Goal: Answer question/provide support: Share knowledge or assist other users

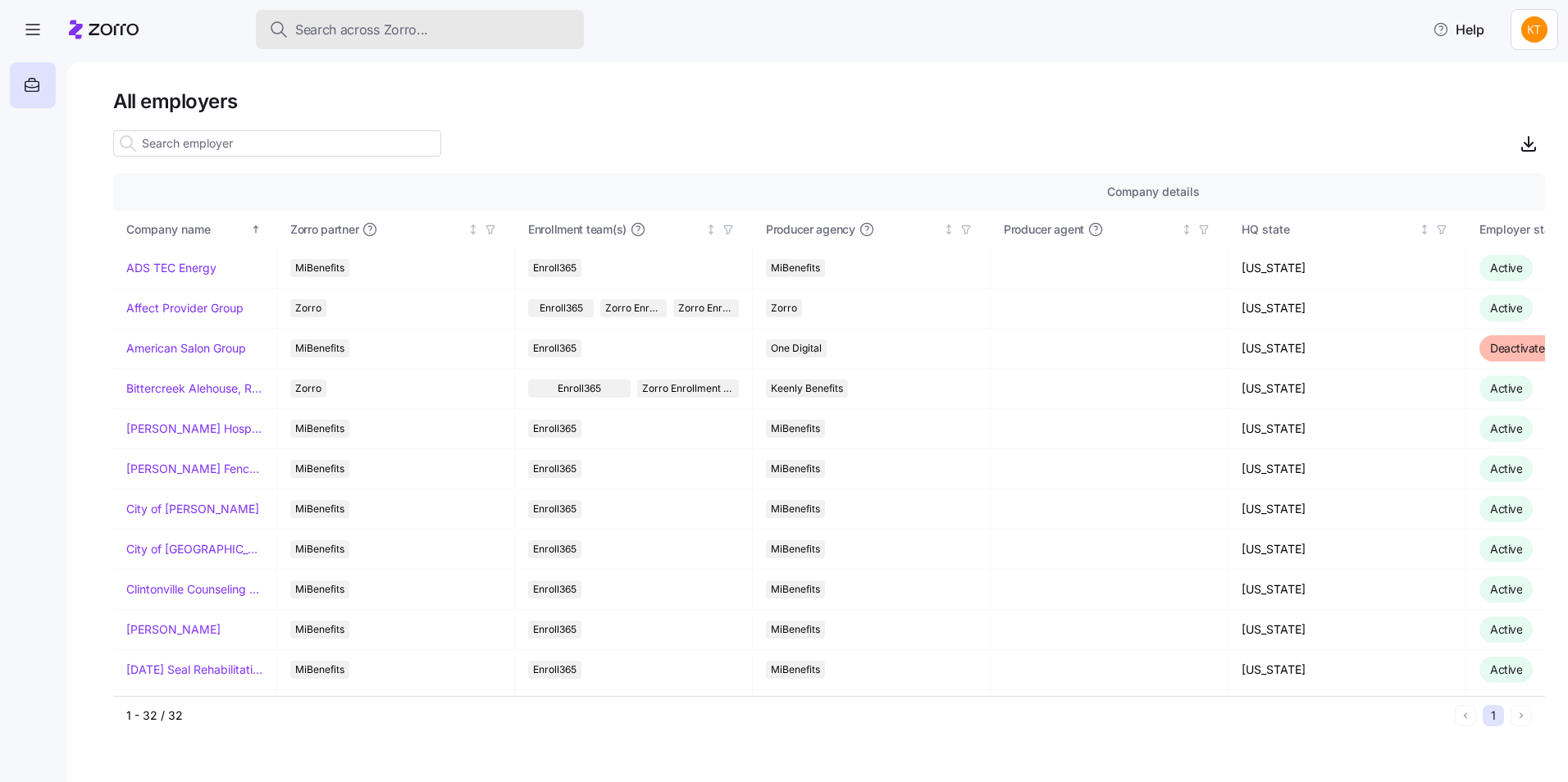
click at [318, 27] on span "Search across Zorro..." at bounding box center [362, 30] width 133 height 20
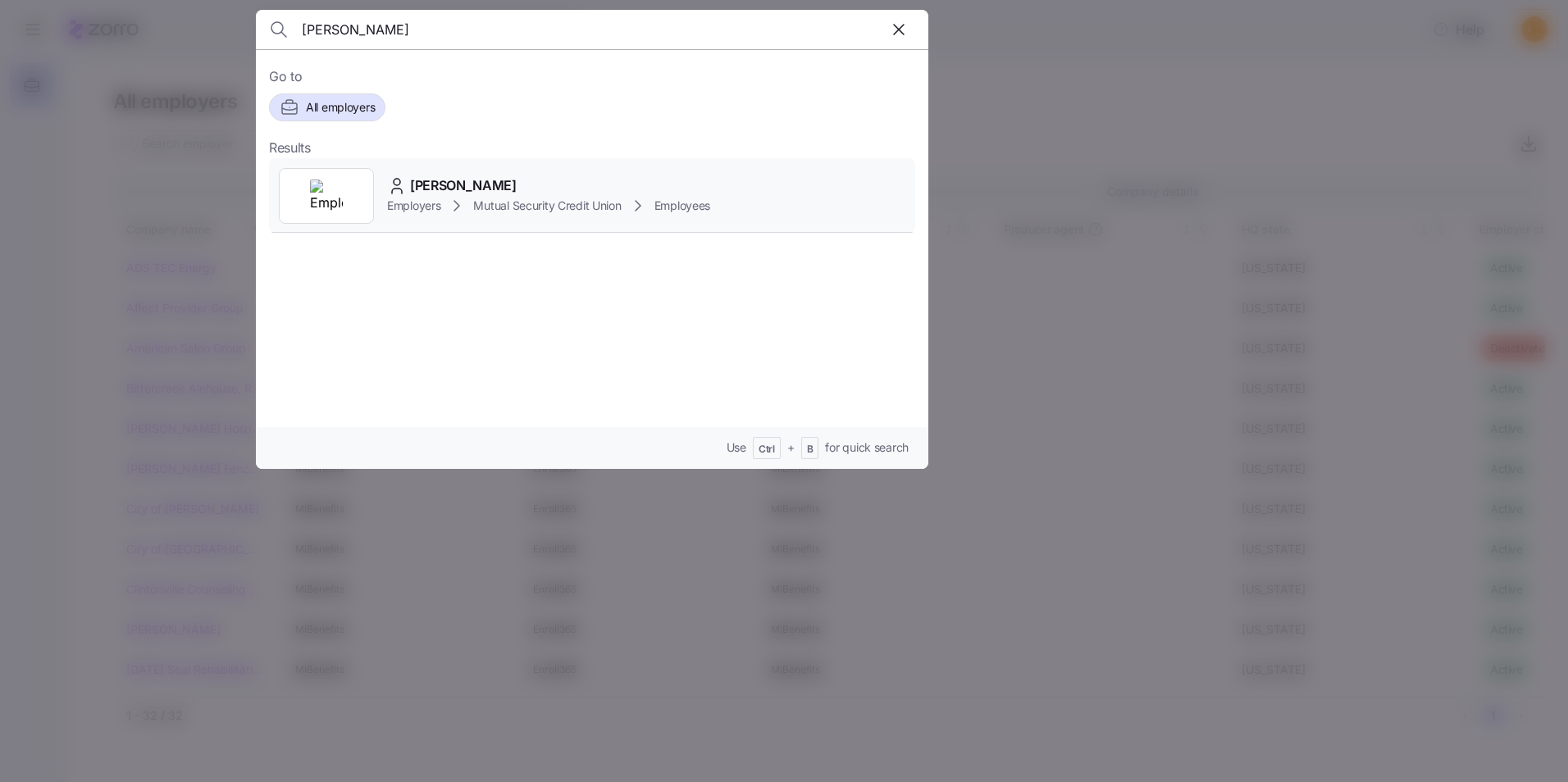
type input "[PERSON_NAME]"
click at [455, 185] on span "[PERSON_NAME]" at bounding box center [463, 185] width 107 height 20
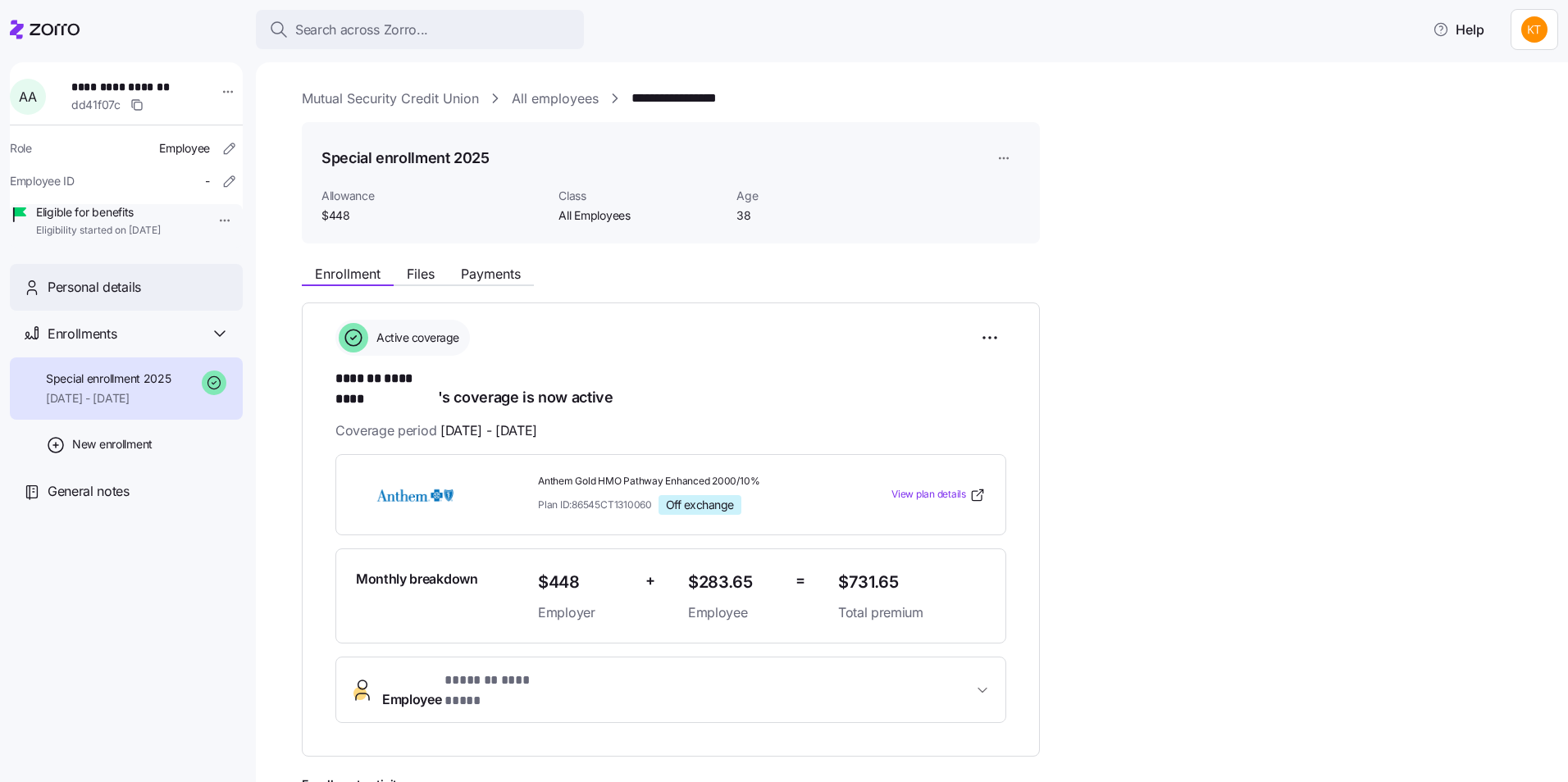
click at [130, 297] on span "Personal details" at bounding box center [94, 287] width 94 height 20
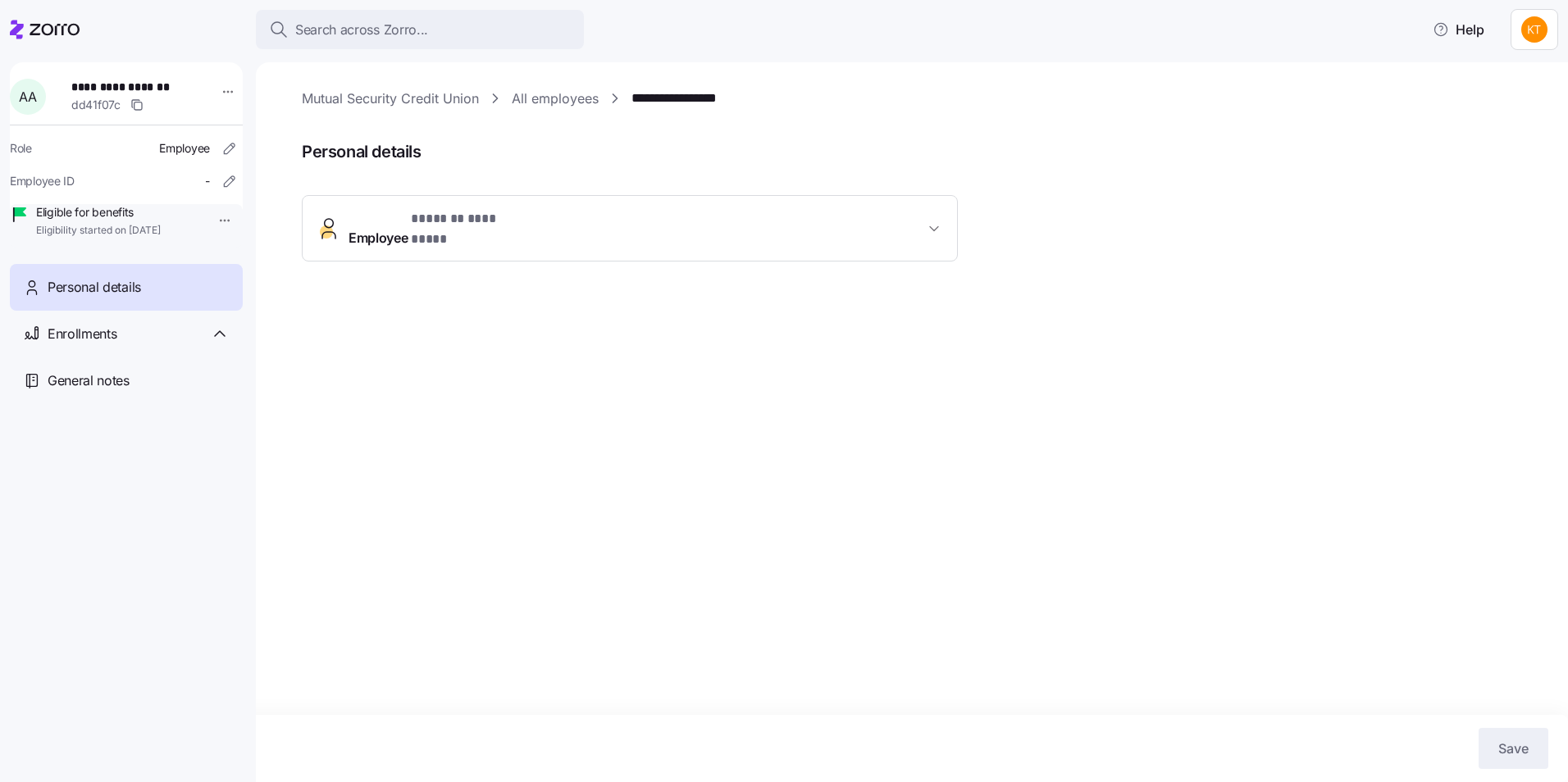
click at [571, 233] on button "Employee * ******* ********* *" at bounding box center [630, 228] width 654 height 66
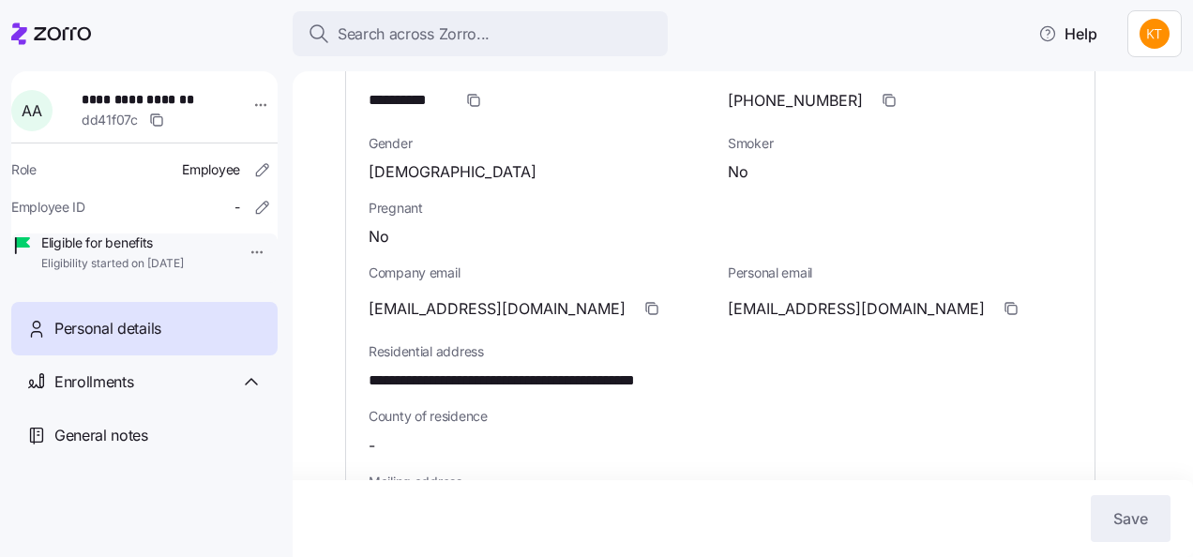
scroll to position [281, 0]
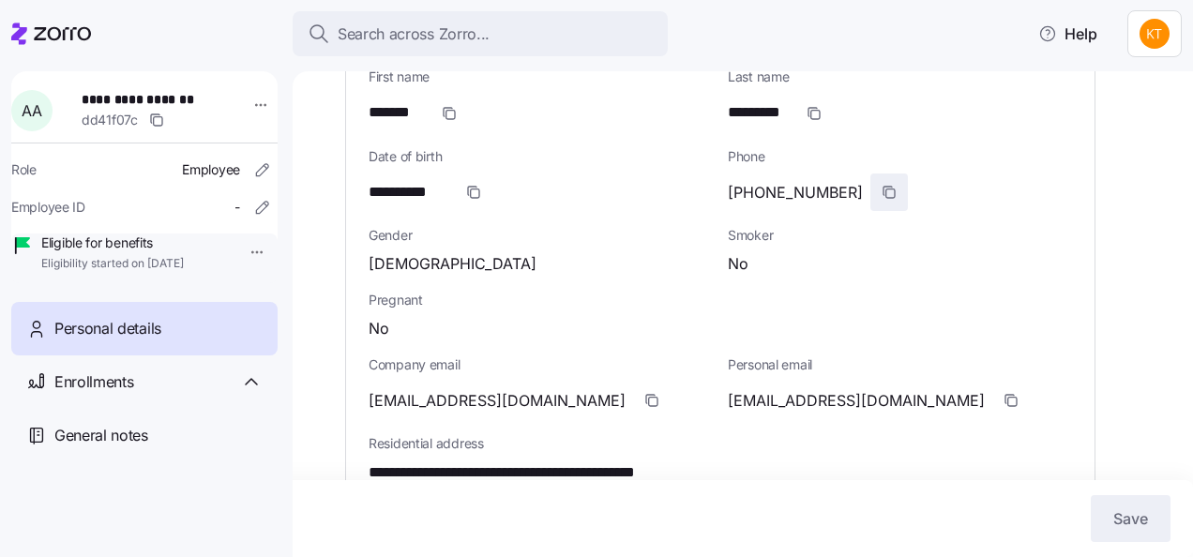
click at [881, 185] on icon "button" at bounding box center [888, 192] width 15 height 15
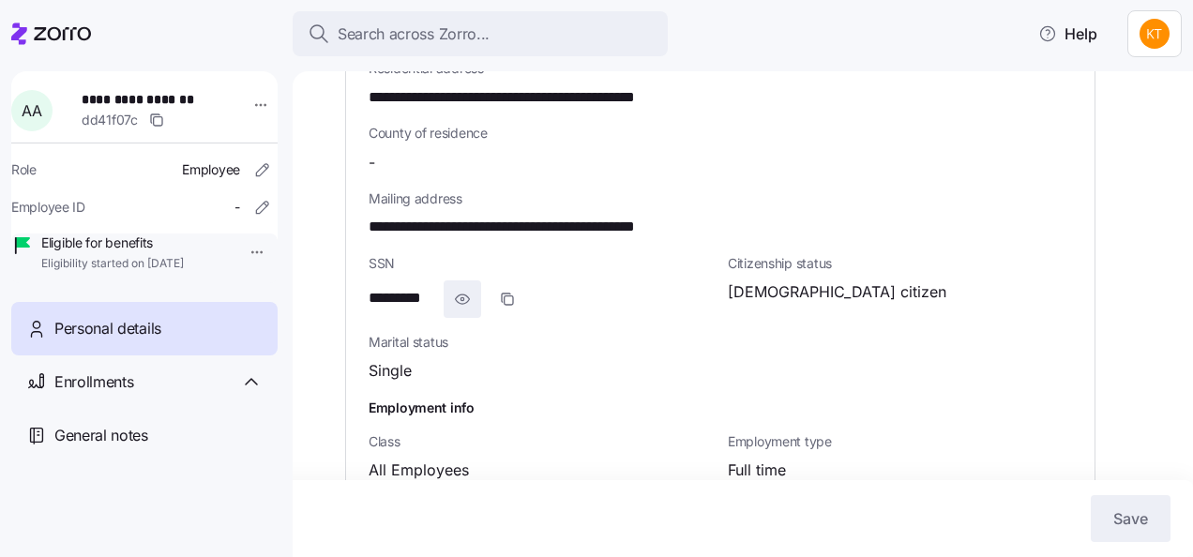
click at [459, 288] on icon "button" at bounding box center [462, 299] width 19 height 23
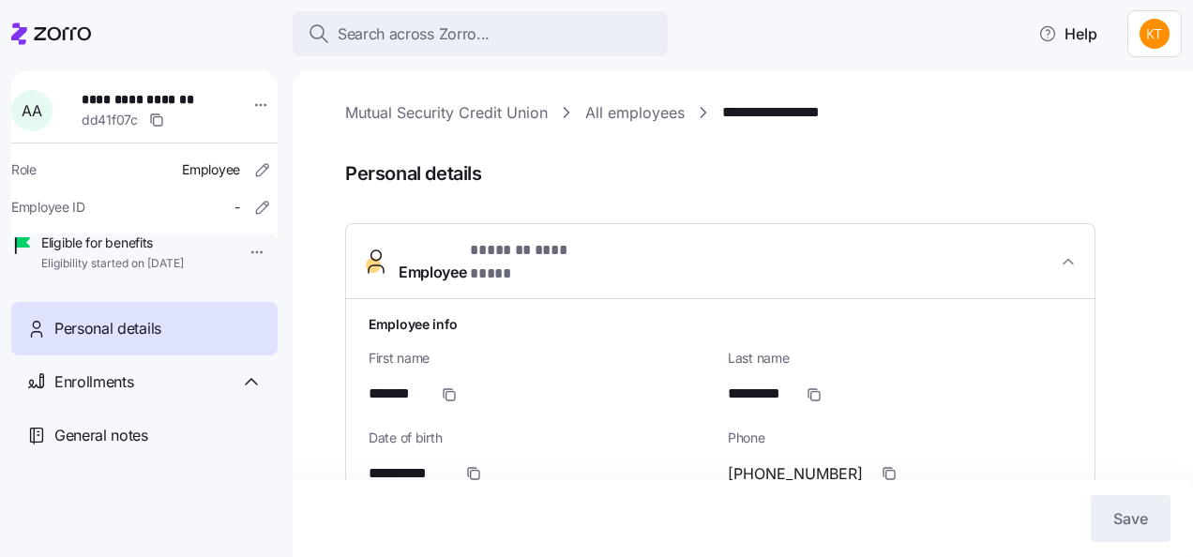
scroll to position [469, 0]
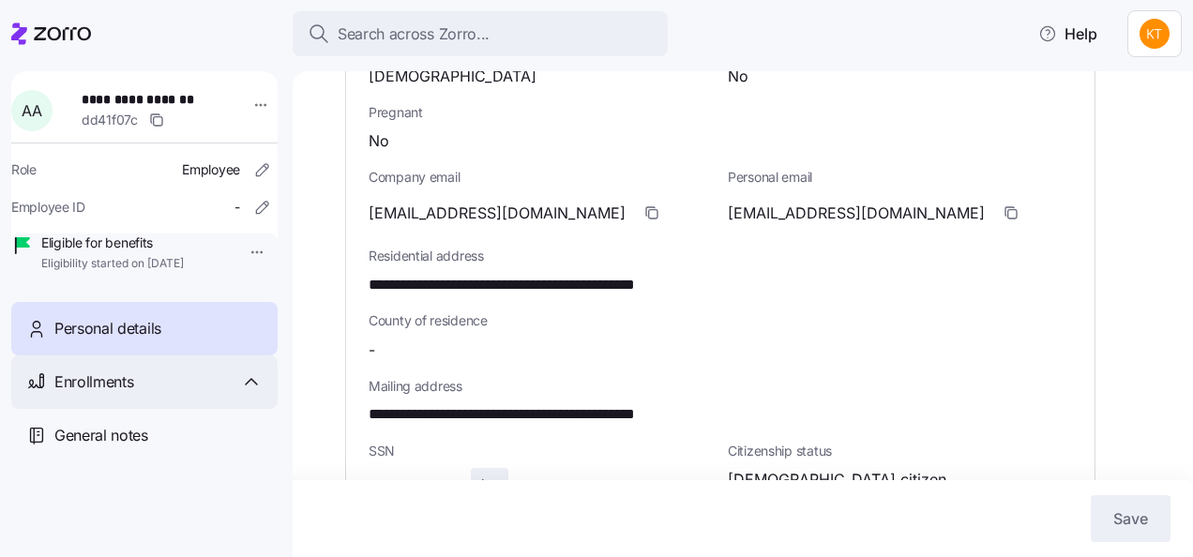
click at [123, 384] on div "Enrollments" at bounding box center [144, 381] width 266 height 53
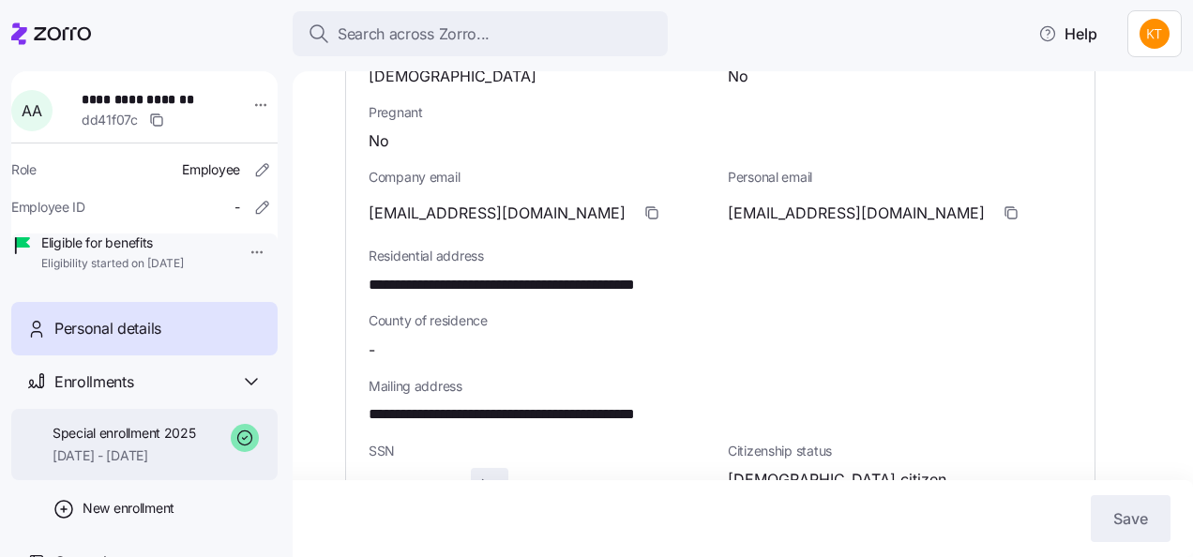
click at [103, 443] on span "Special enrollment 2025" at bounding box center [124, 433] width 143 height 19
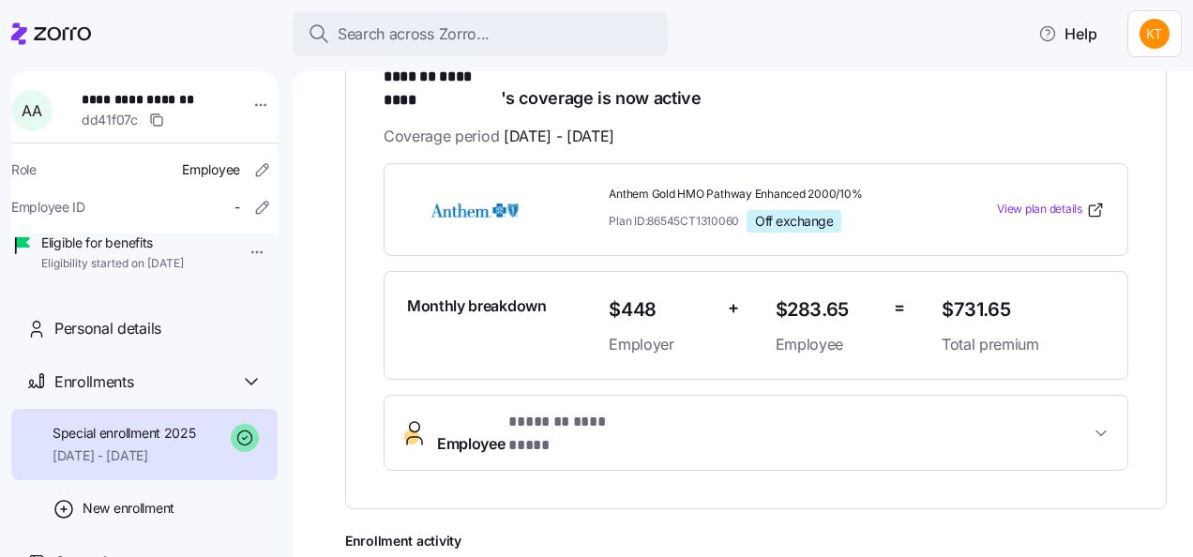
scroll to position [375, 0]
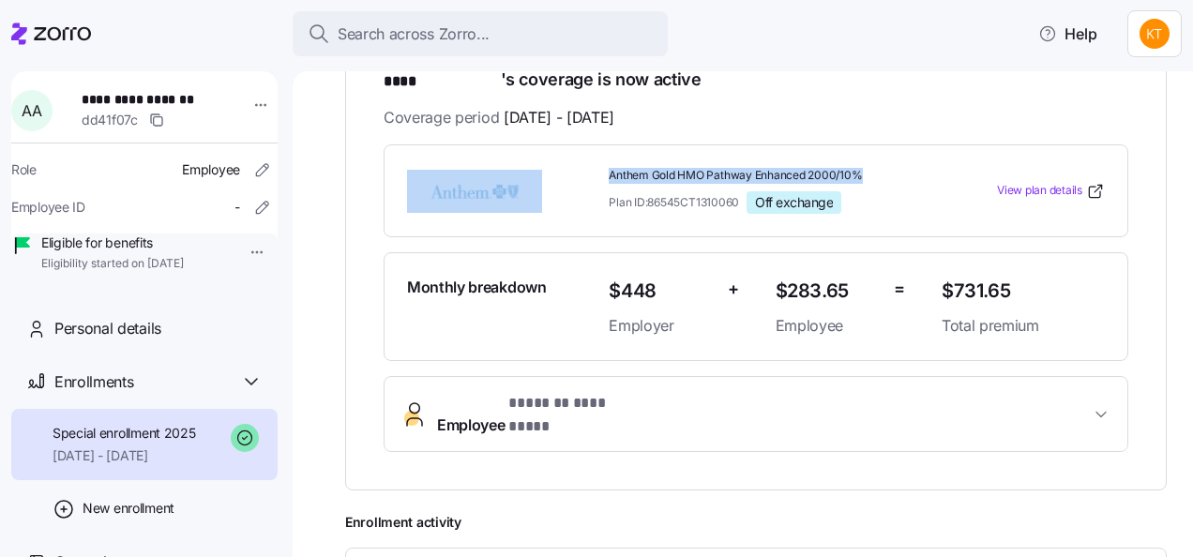
drag, startPoint x: 871, startPoint y: 150, endPoint x: 594, endPoint y: 148, distance: 277.5
click at [594, 160] on div "Anthem Gold HMO Pathway Enhanced 2000/10% Plan ID: 86545CT1310060 Off exchange …" at bounding box center [755, 190] width 713 height 61
click at [746, 168] on span "Anthem Gold HMO Pathway Enhanced 2000/10%" at bounding box center [768, 176] width 318 height 16
drag, startPoint x: 836, startPoint y: 154, endPoint x: 601, endPoint y: 154, distance: 235.3
click at [601, 160] on div "Anthem Gold HMO Pathway Enhanced 2000/10% Plan ID: 86545CT1310060 Off exchange" at bounding box center [767, 190] width 333 height 61
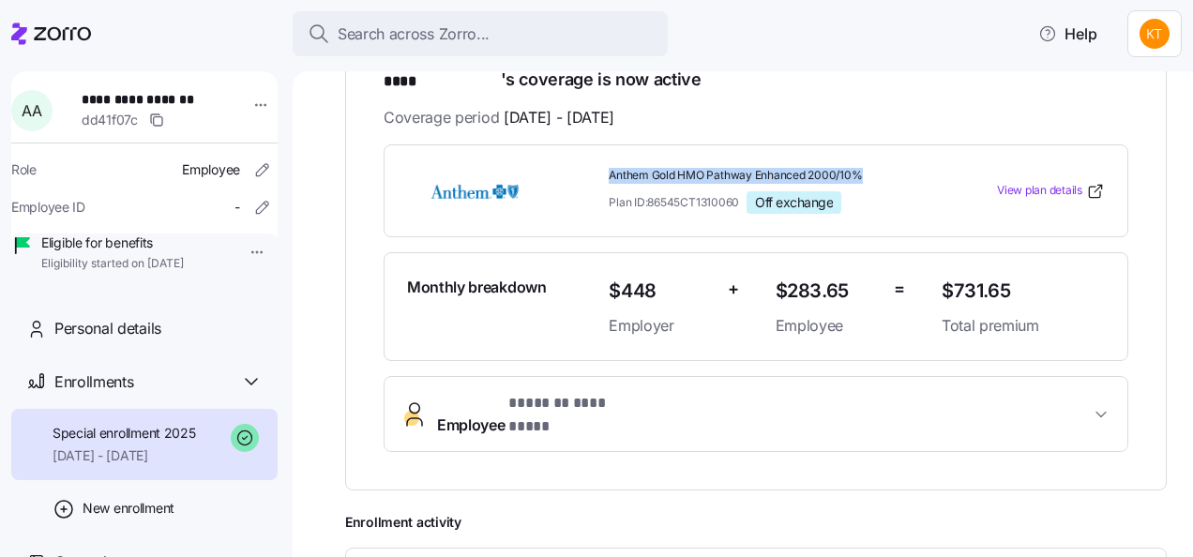
drag, startPoint x: 601, startPoint y: 154, endPoint x: 613, endPoint y: 154, distance: 12.2
copy span "Anthem Gold HMO Pathway Enhanced 2000/10%"
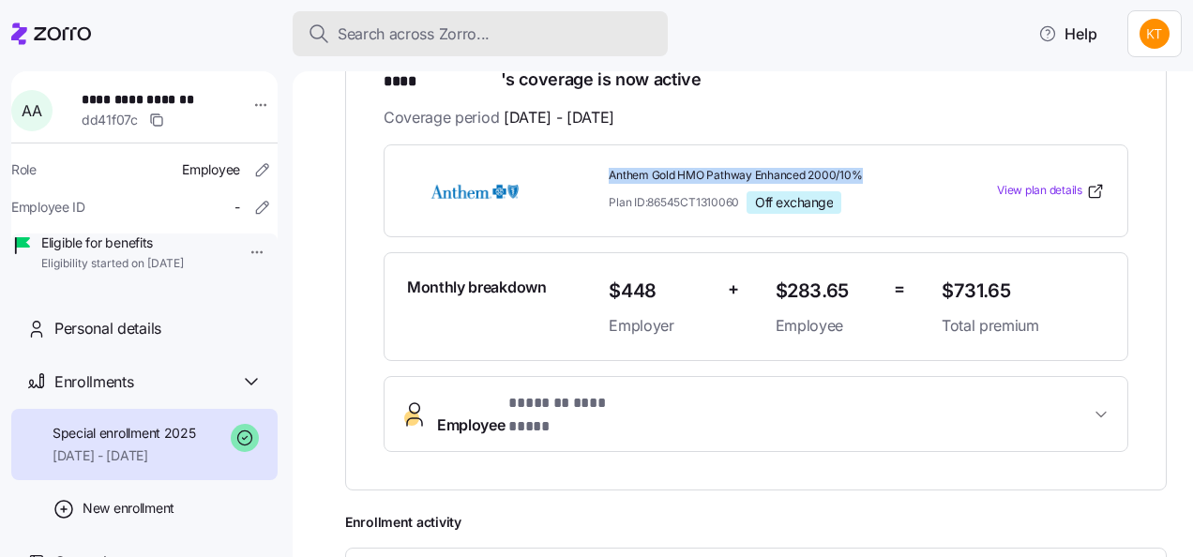
click at [456, 34] on span "Search across Zorro..." at bounding box center [414, 34] width 152 height 23
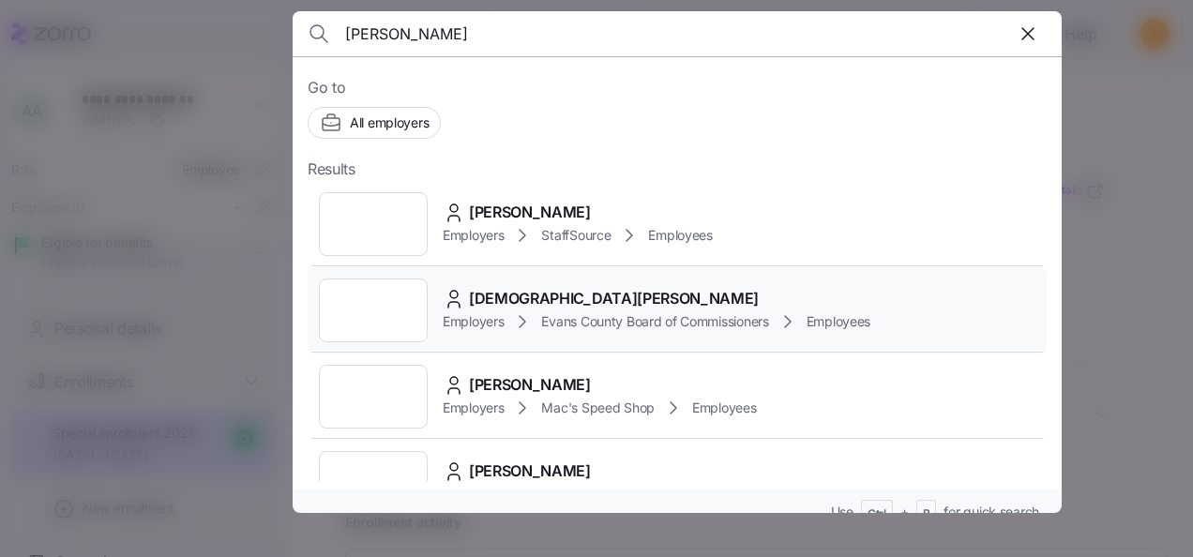
type input "[PERSON_NAME]"
click at [506, 302] on span "[DEMOGRAPHIC_DATA][PERSON_NAME]" at bounding box center [614, 298] width 290 height 23
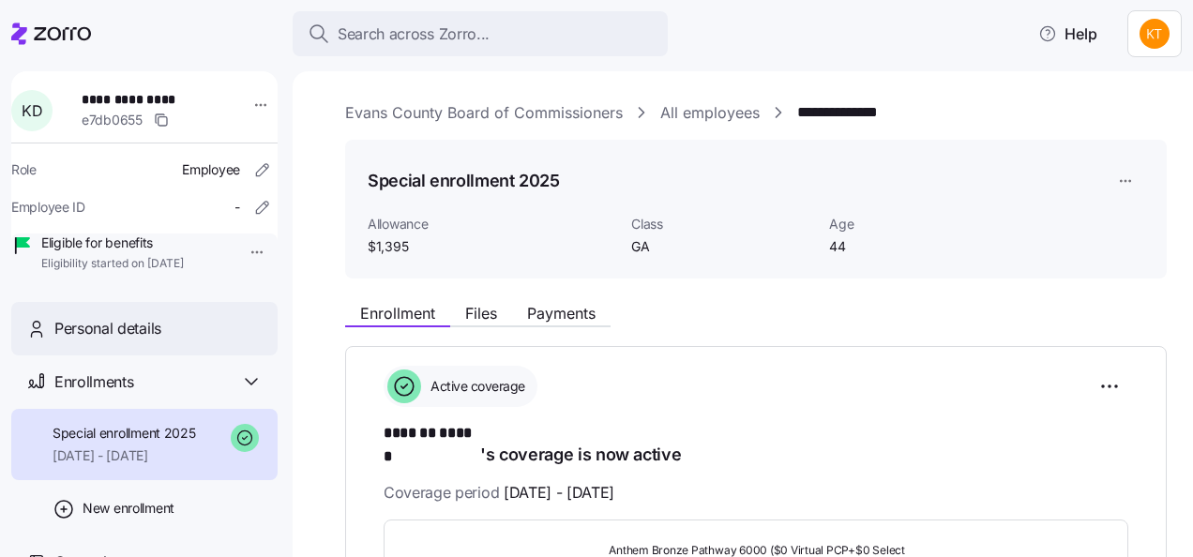
click at [130, 340] on span "Personal details" at bounding box center [107, 328] width 107 height 23
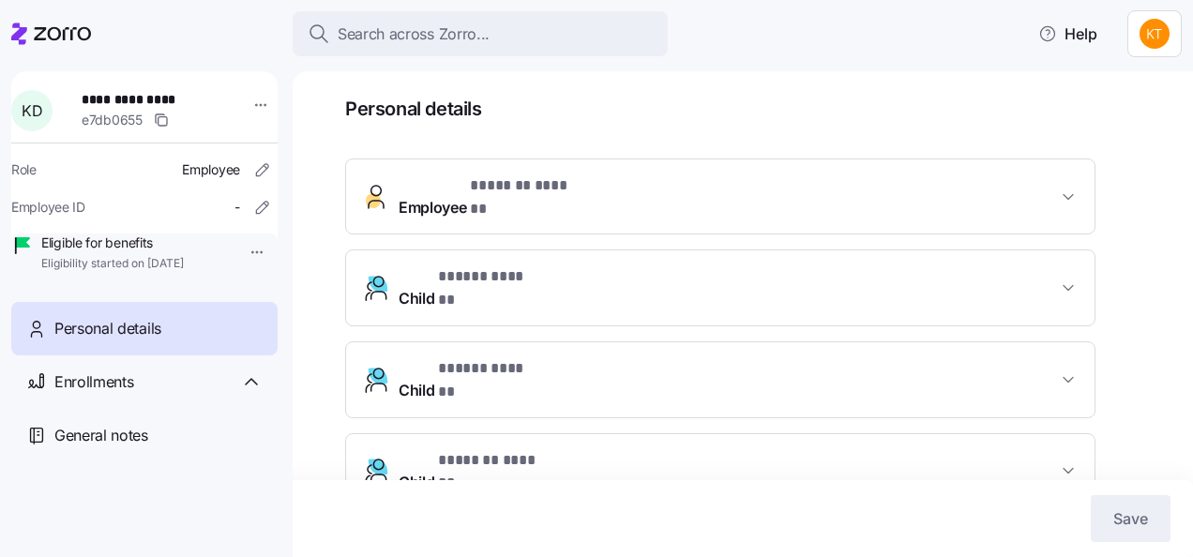
scroll to position [128, 0]
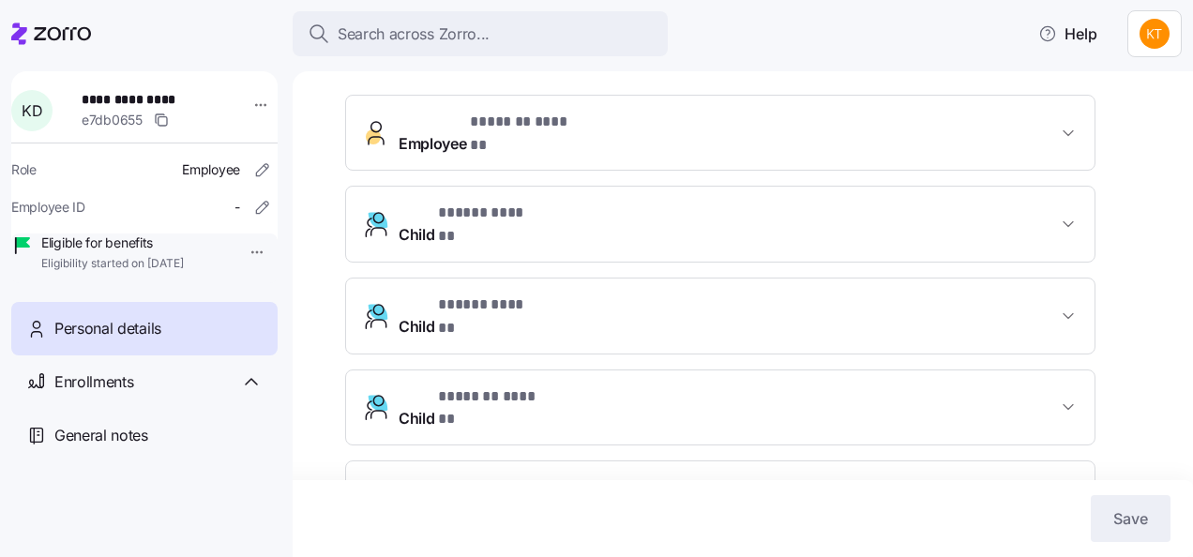
click at [634, 120] on span "Employee * ******* ****** *" at bounding box center [727, 133] width 658 height 45
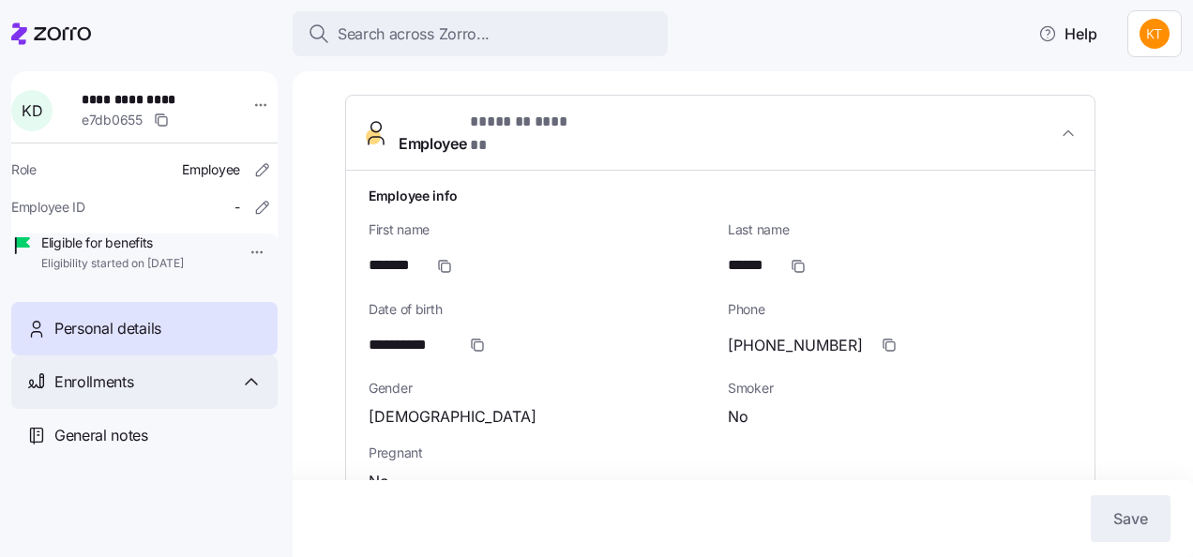
click at [49, 405] on div "Enrollments" at bounding box center [144, 381] width 266 height 53
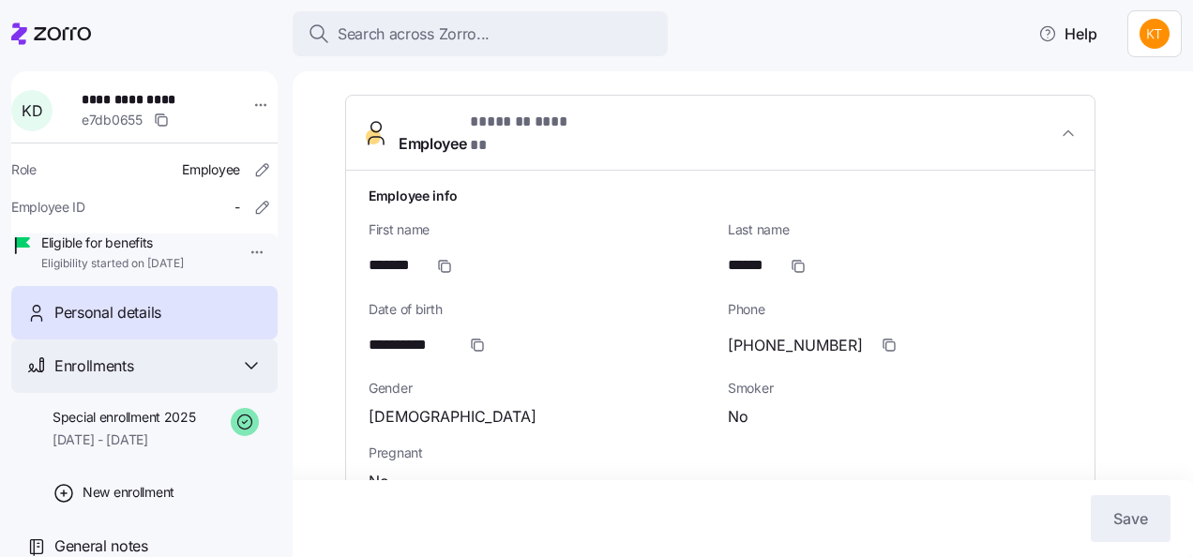
scroll to position [42, 0]
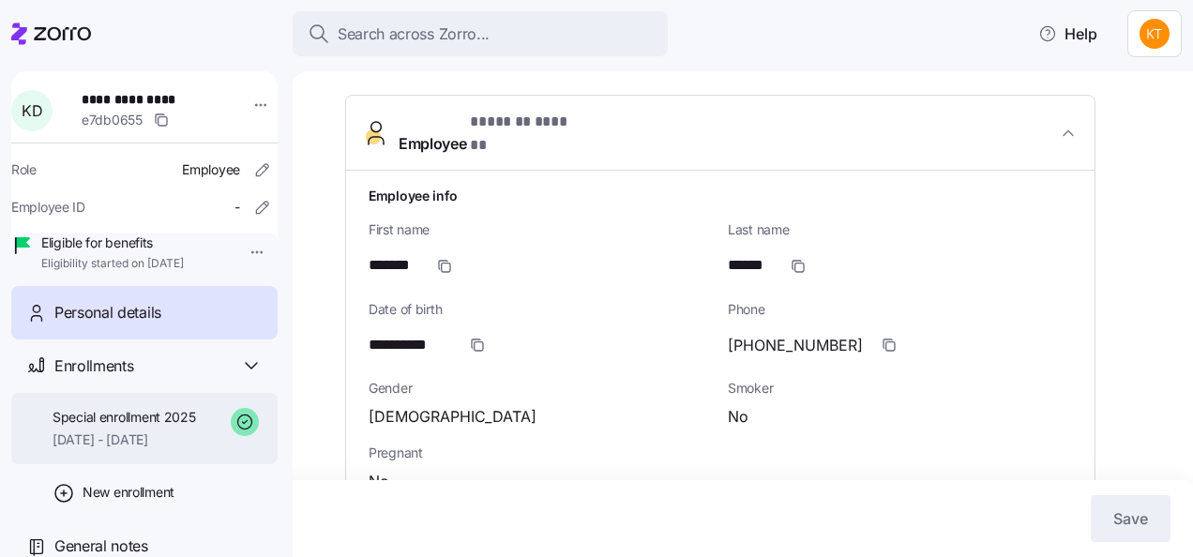
click at [126, 423] on span "Special enrollment 2025" at bounding box center [124, 417] width 143 height 19
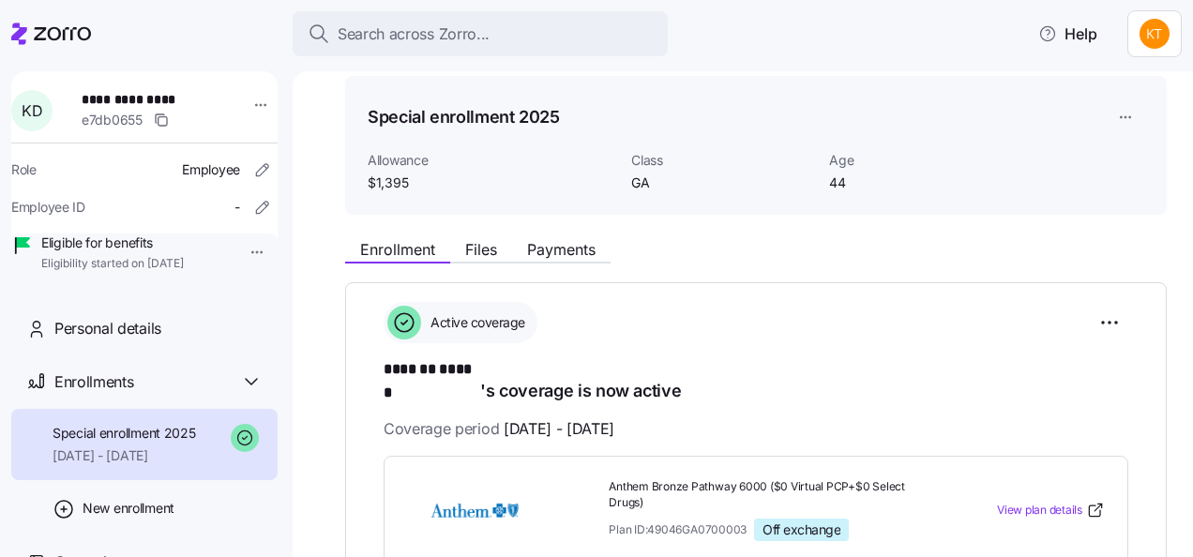
scroll to position [94, 0]
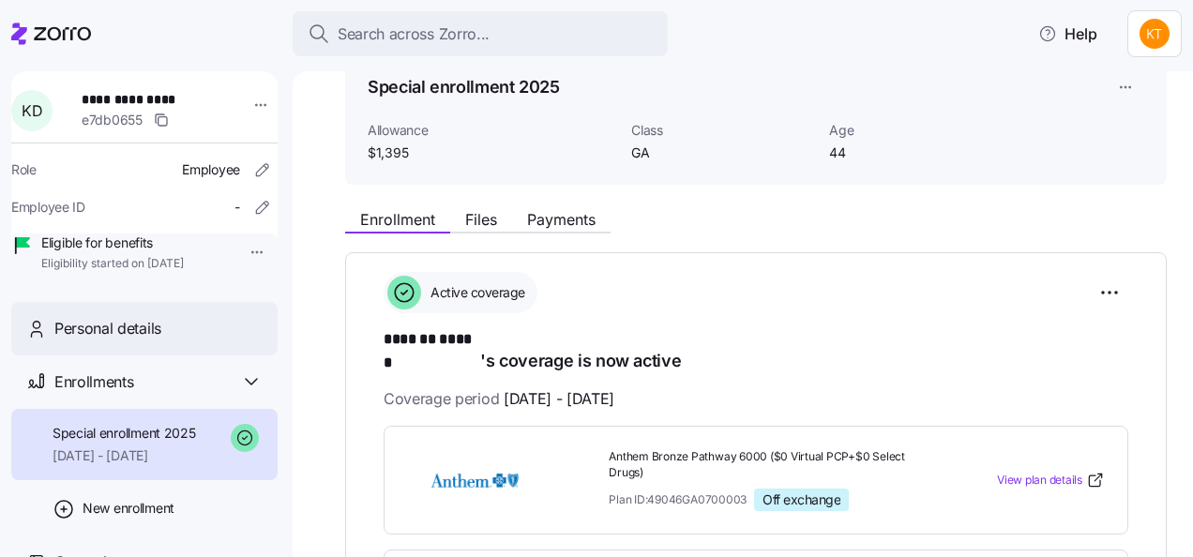
click at [141, 340] on span "Personal details" at bounding box center [107, 328] width 107 height 23
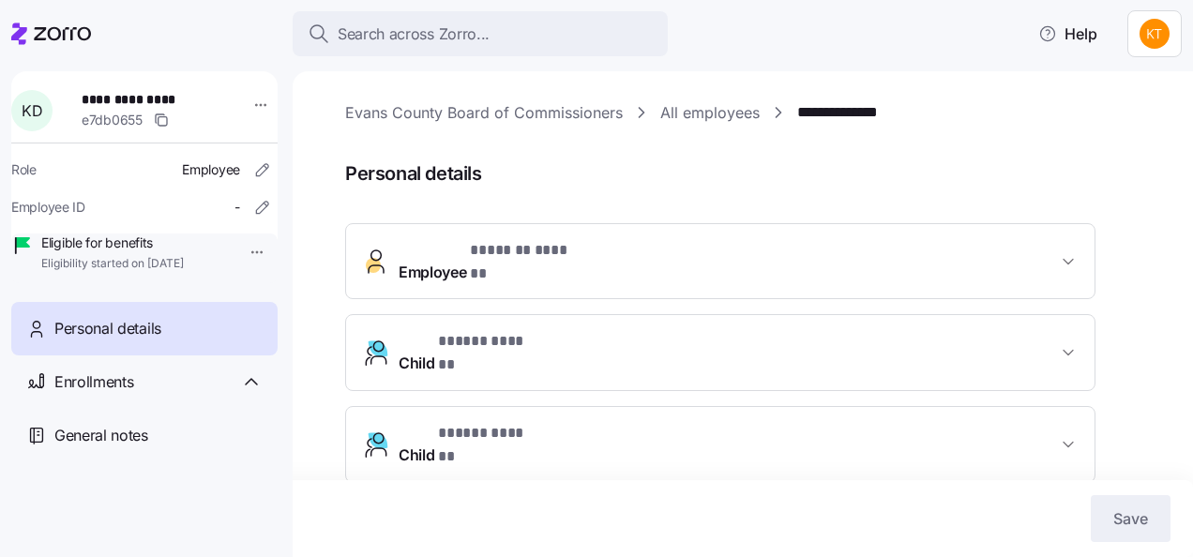
click at [670, 253] on span "Employee * ******* ****** *" at bounding box center [727, 261] width 658 height 45
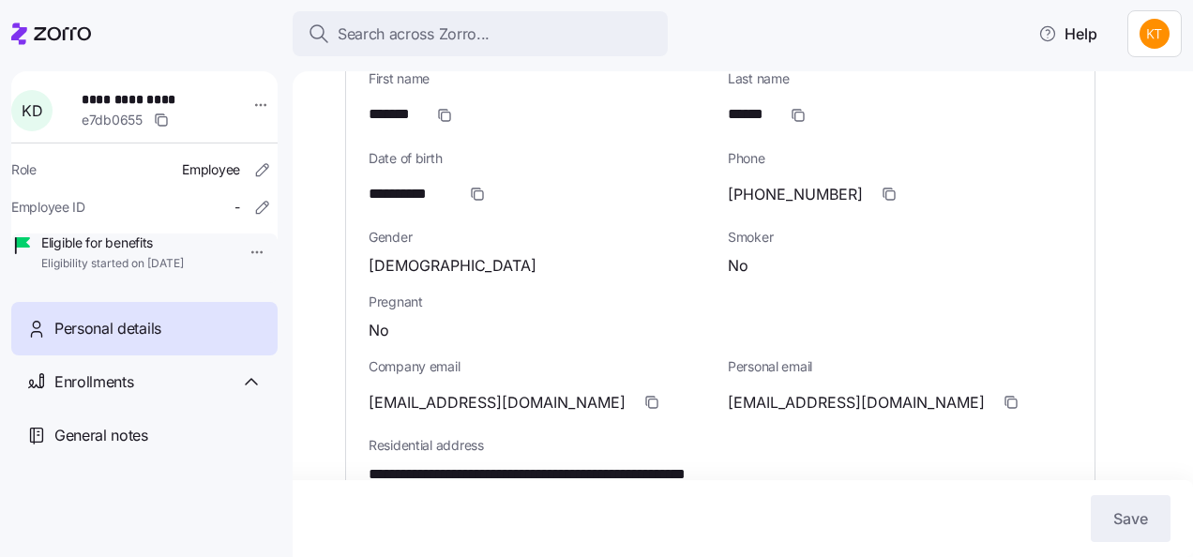
scroll to position [281, 0]
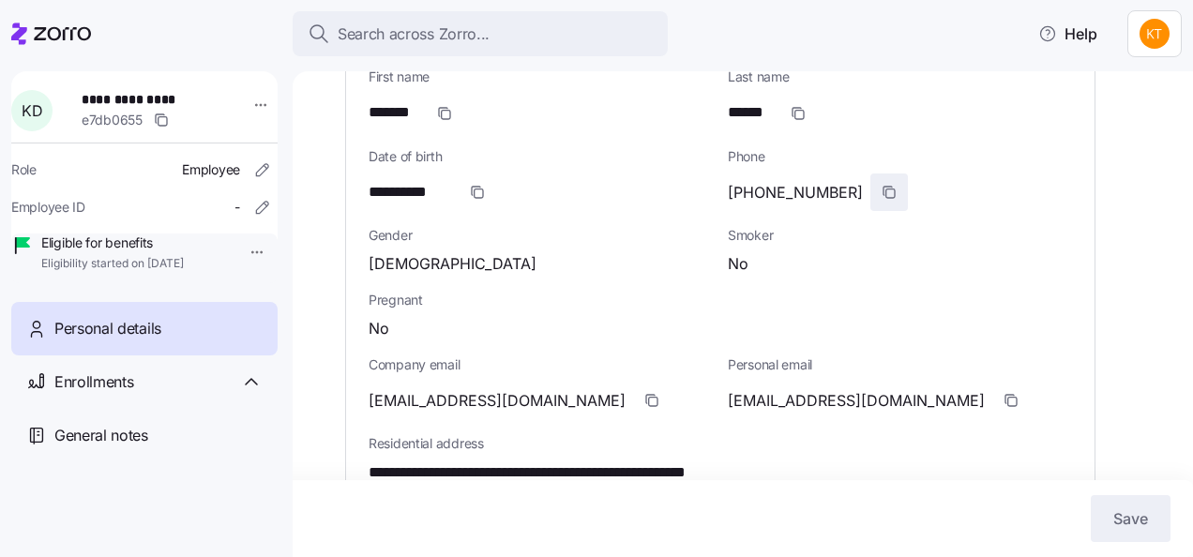
click at [881, 185] on icon "button" at bounding box center [888, 192] width 15 height 15
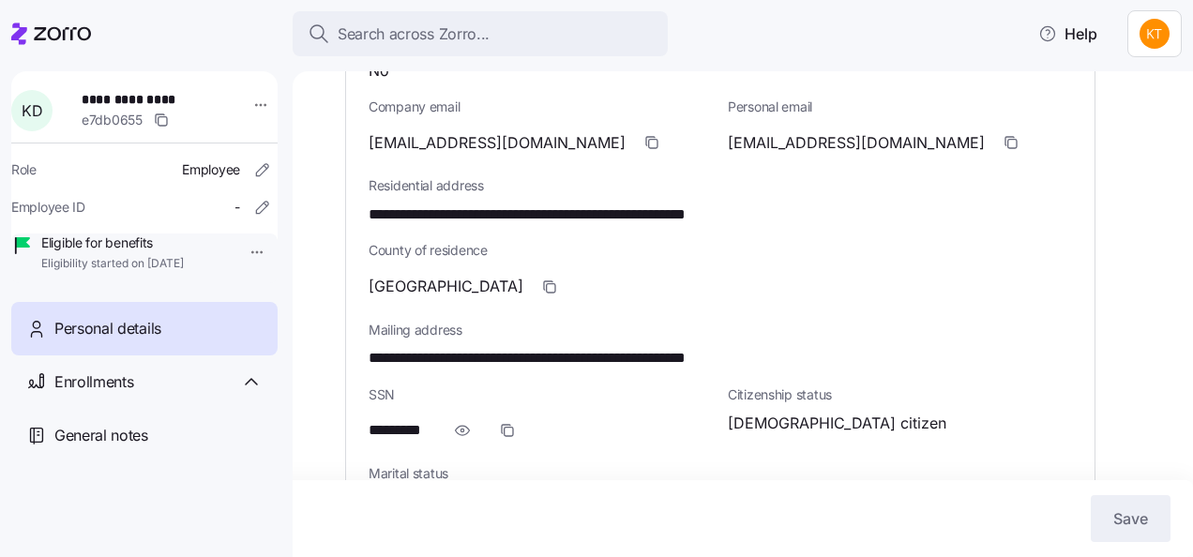
scroll to position [656, 0]
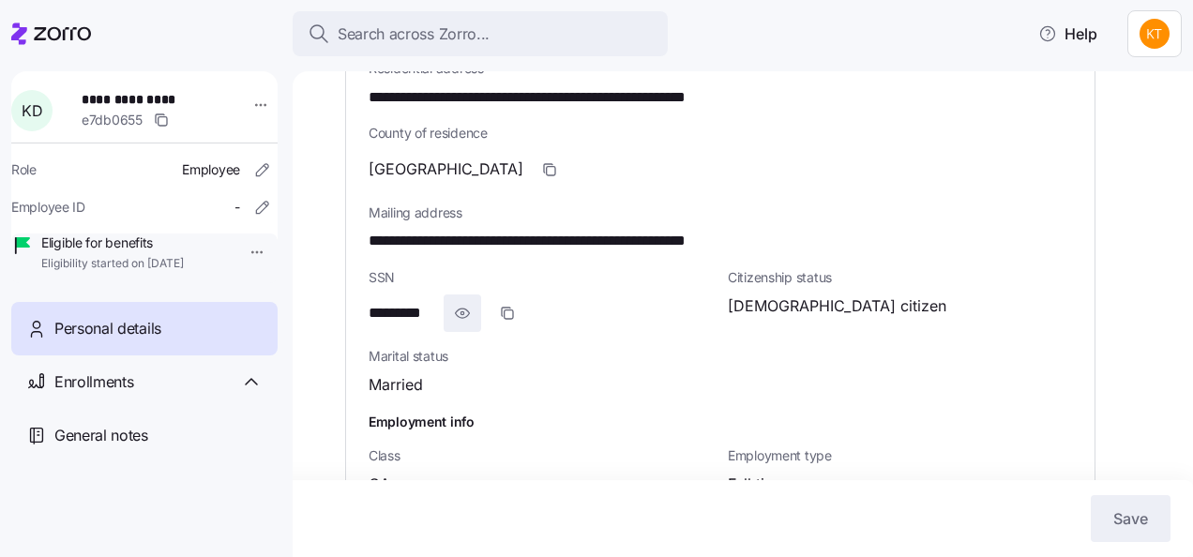
click at [466, 302] on icon "button" at bounding box center [462, 313] width 19 height 23
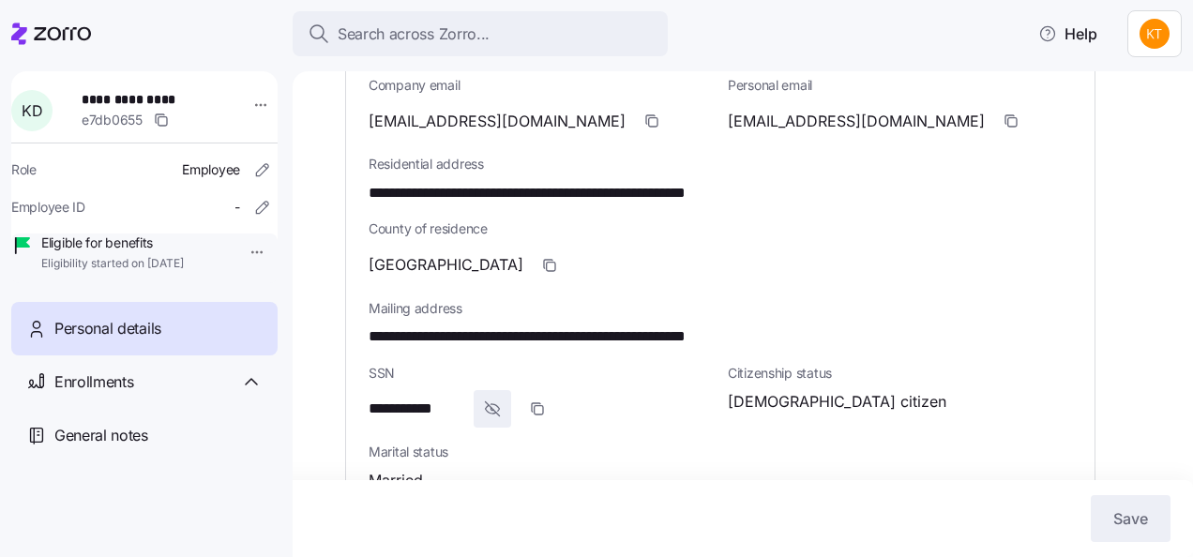
scroll to position [563, 0]
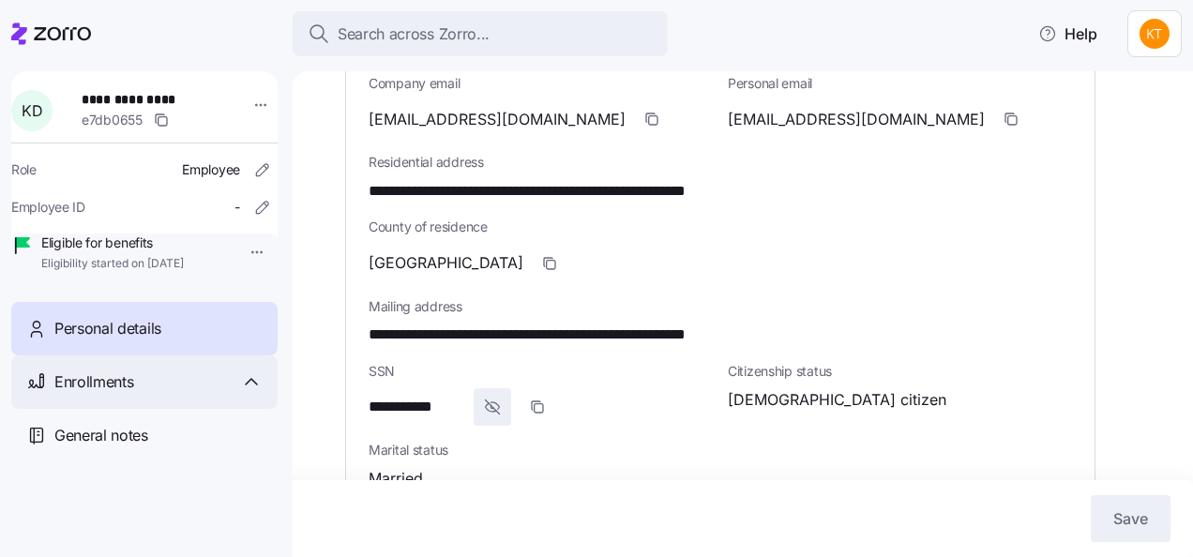
click at [101, 394] on span "Enrollments" at bounding box center [93, 381] width 79 height 23
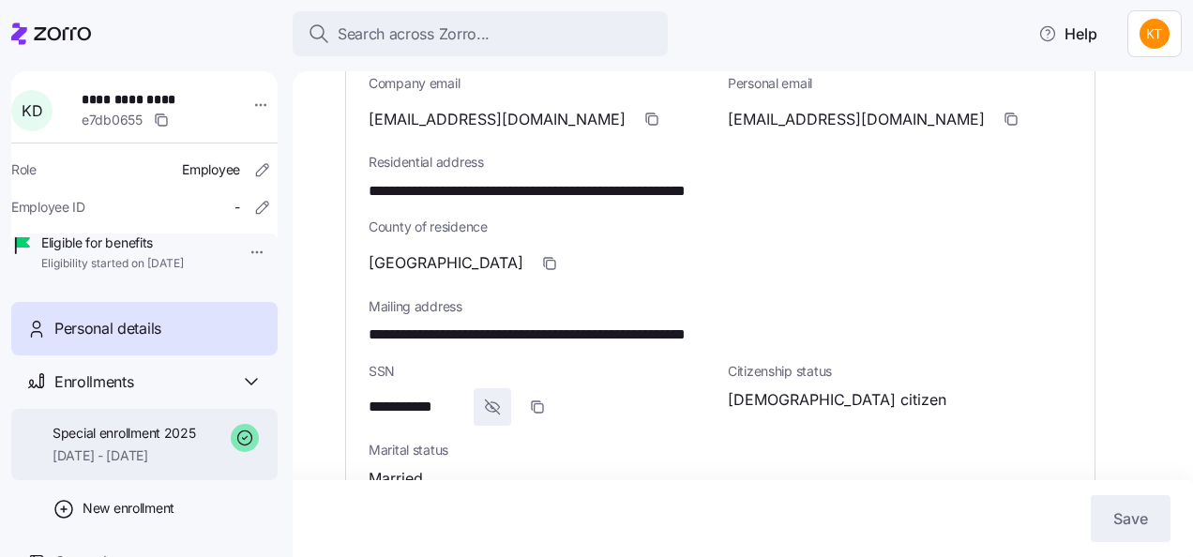
click at [89, 443] on span "Special enrollment 2025" at bounding box center [124, 433] width 143 height 19
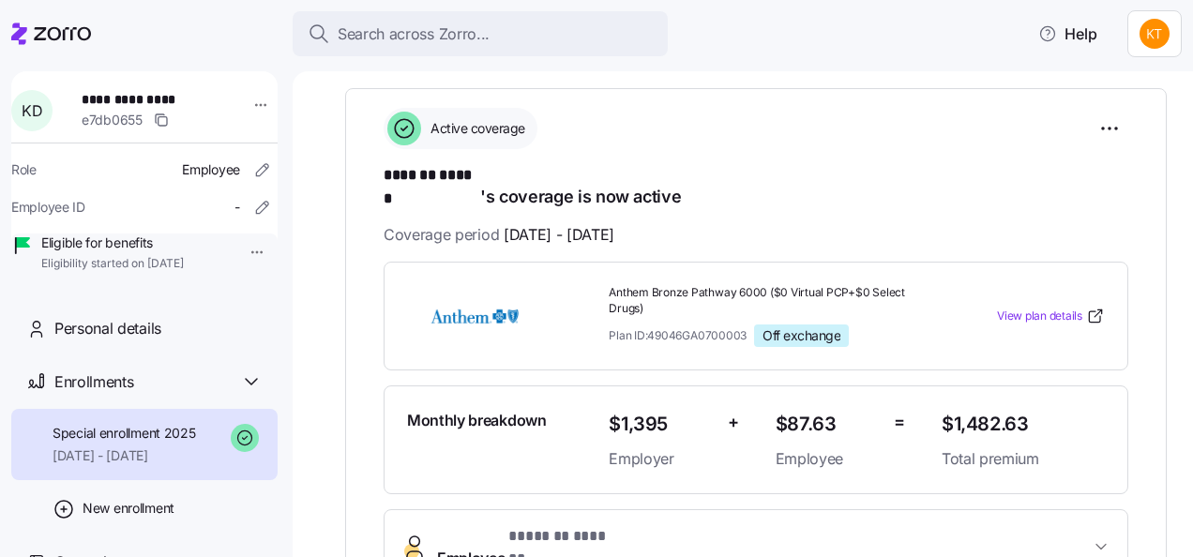
scroll to position [281, 0]
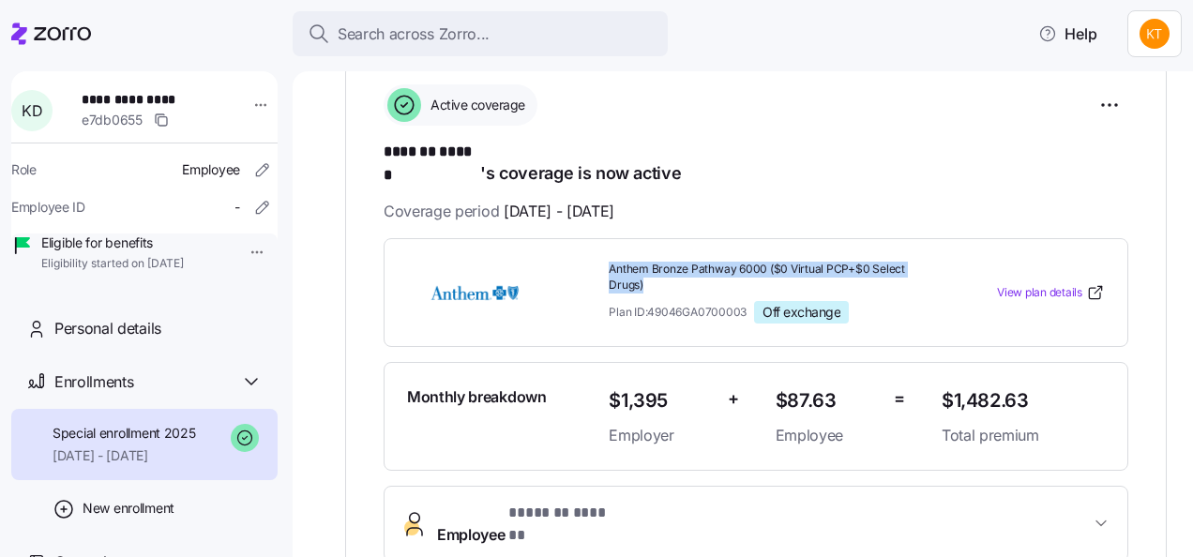
click at [609, 262] on div "Anthem Bronze Pathway 6000 ($0 Virtual PCP+$0 Select Drugs) Plan ID: 49046GA070…" at bounding box center [768, 293] width 318 height 62
drag, startPoint x: 606, startPoint y: 252, endPoint x: 621, endPoint y: 251, distance: 15.0
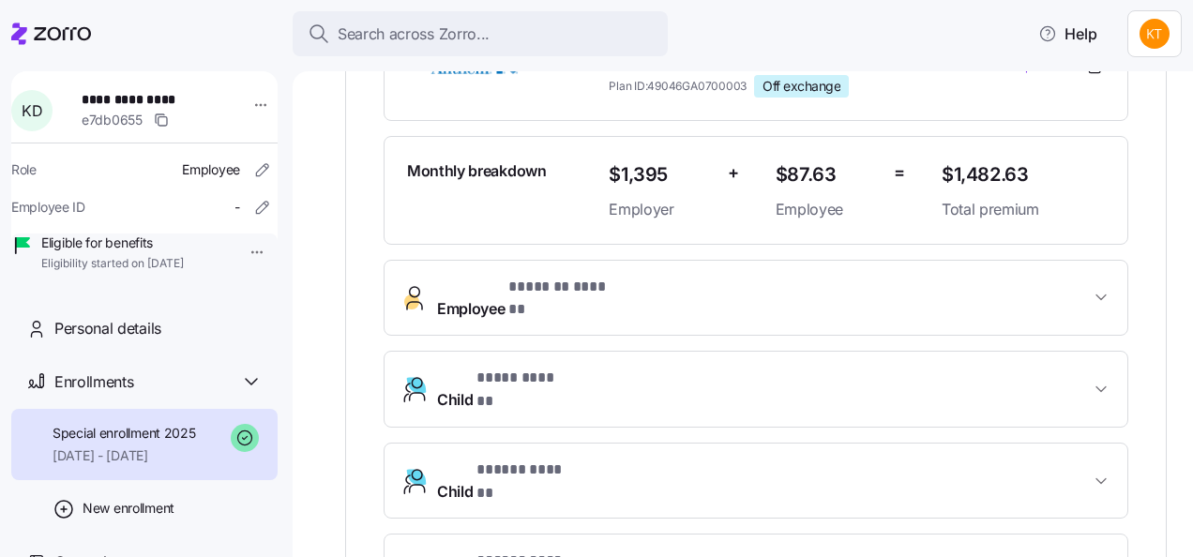
scroll to position [469, 0]
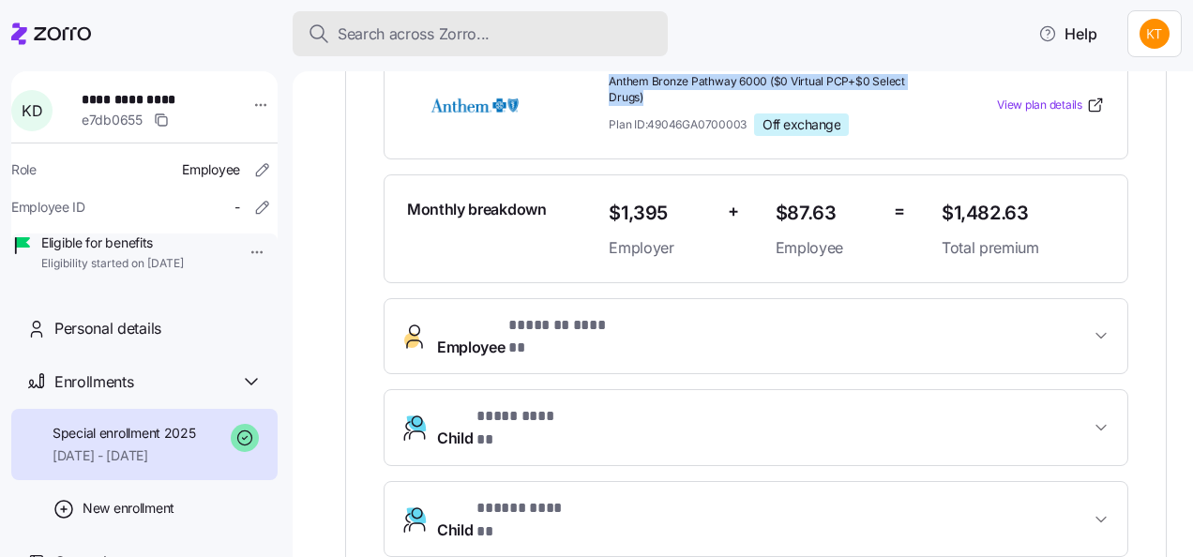
click at [399, 34] on span "Search across Zorro..." at bounding box center [414, 34] width 152 height 23
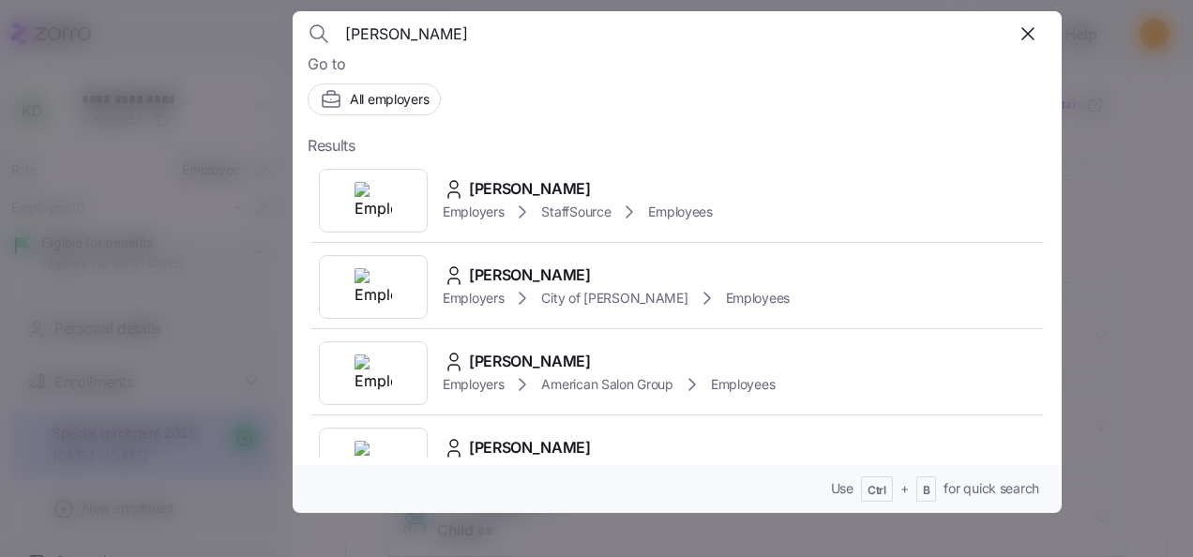
scroll to position [0, 0]
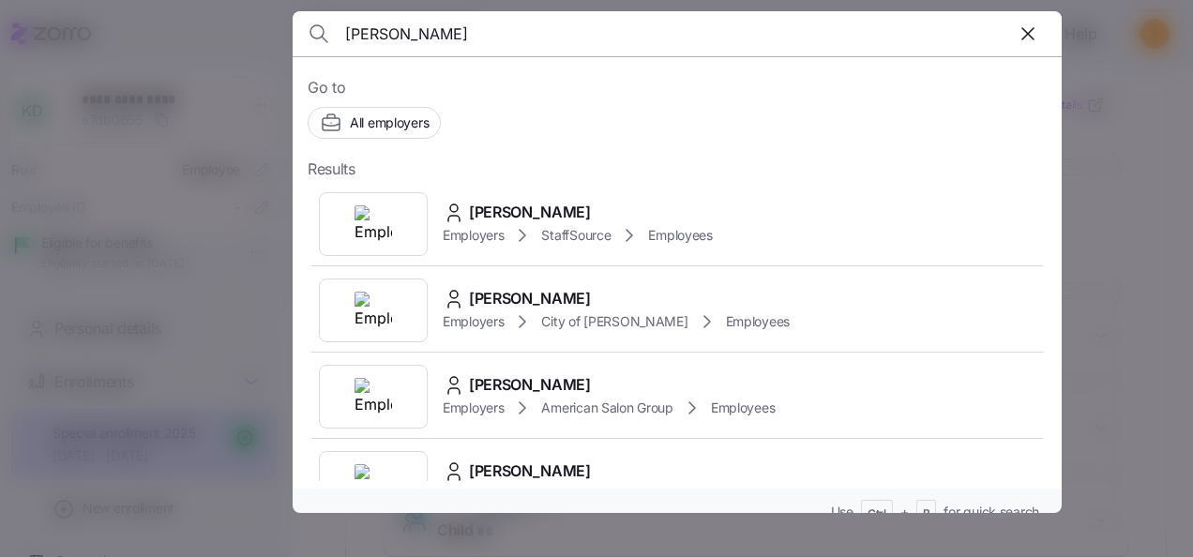
drag, startPoint x: 341, startPoint y: 34, endPoint x: 262, endPoint y: 23, distance: 80.5
click at [262, 546] on div "[PERSON_NAME] Go to All employers Results [PERSON_NAME] Employers StaffSource E…" at bounding box center [596, 546] width 1193 height 0
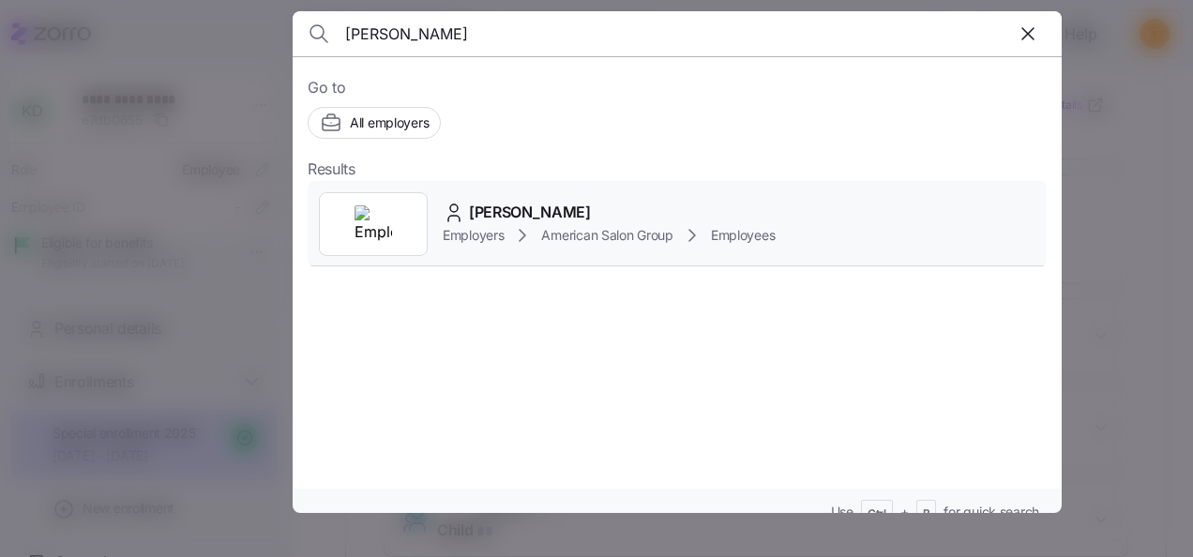
type input "[PERSON_NAME]"
click at [461, 208] on icon at bounding box center [454, 213] width 23 height 23
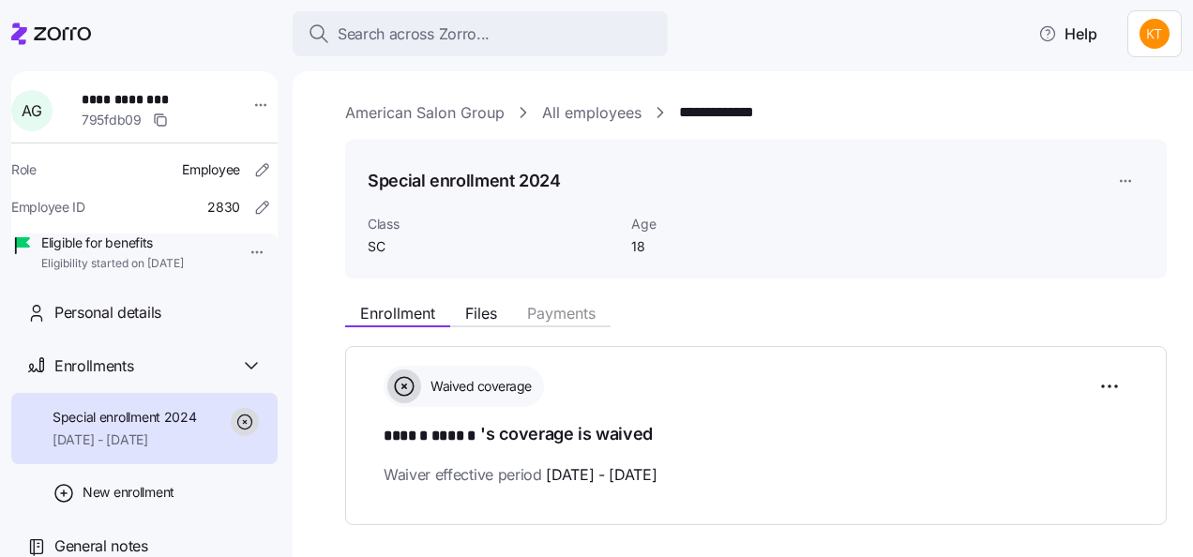
scroll to position [42, 0]
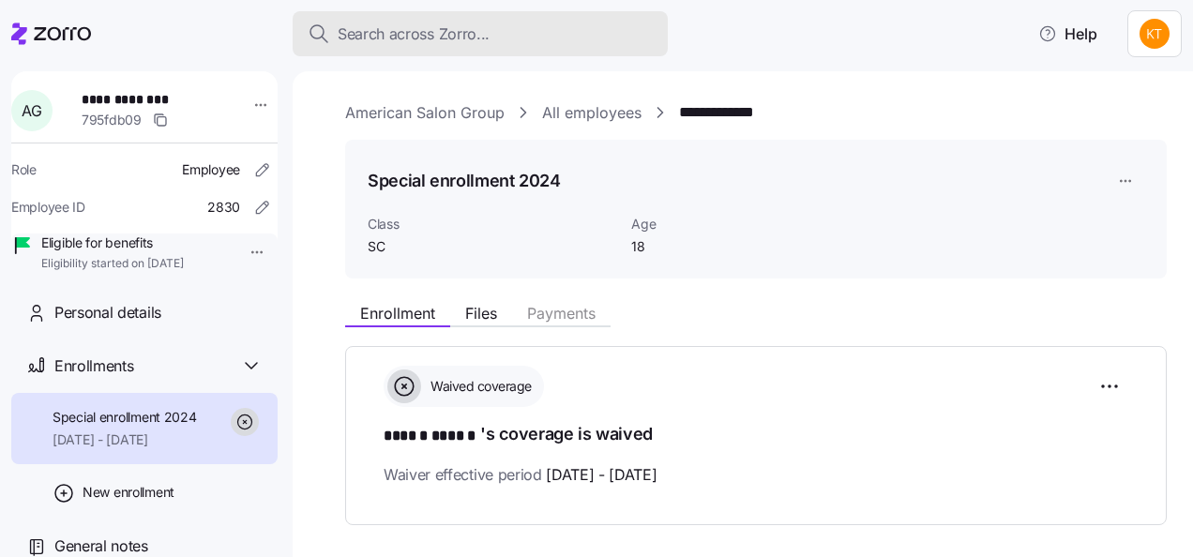
click at [433, 34] on span "Search across Zorro..." at bounding box center [414, 34] width 152 height 23
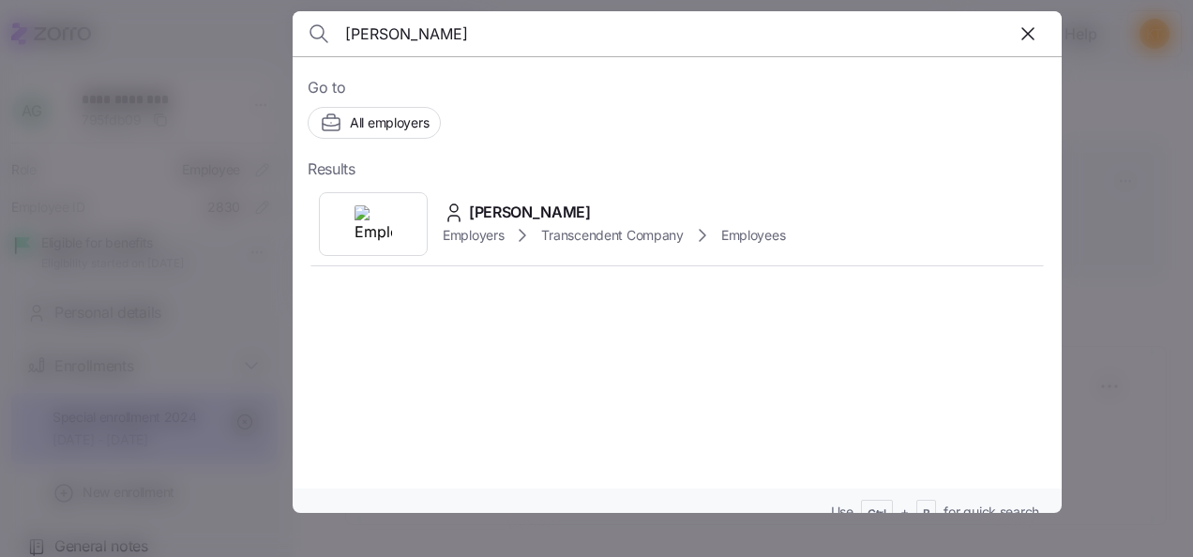
type input "[PERSON_NAME]"
